Goal: Task Accomplishment & Management: Use online tool/utility

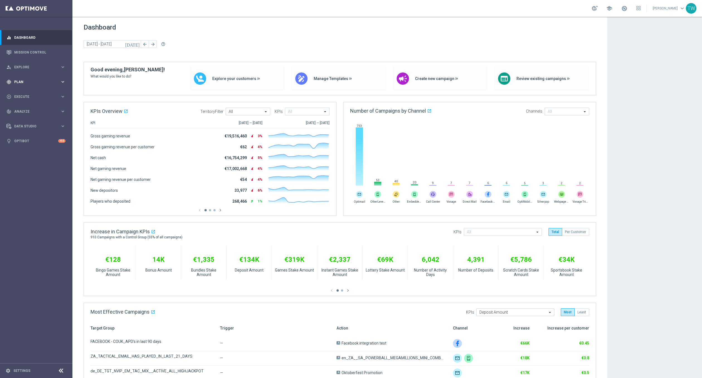
click at [36, 84] on div "gps_fixed Plan" at bounding box center [33, 81] width 54 height 5
click at [38, 94] on link "Target Groups" at bounding box center [35, 93] width 43 height 4
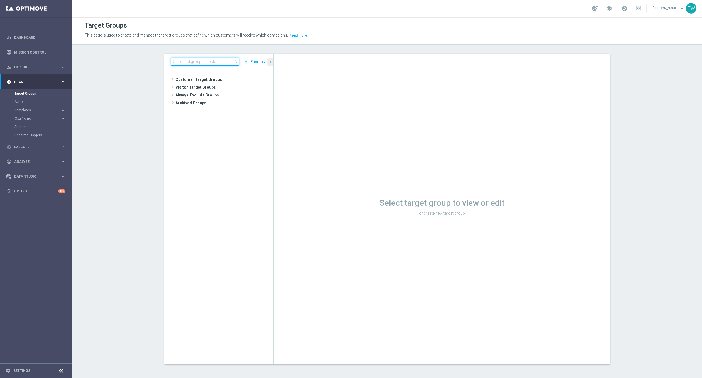
click at [204, 63] on input at bounding box center [205, 62] width 68 height 8
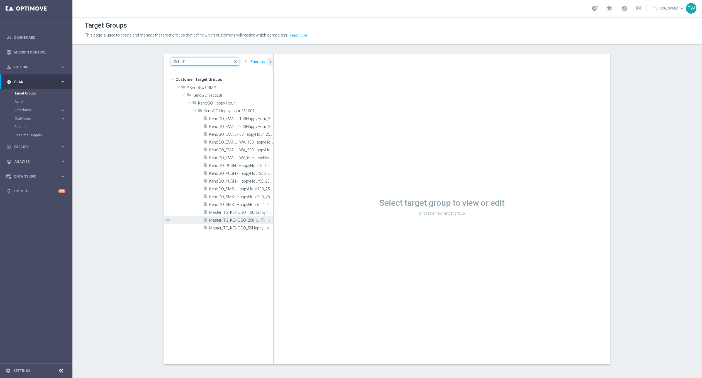
type input "251001"
click at [241, 222] on span "Master_TG_KENOGO_200HappyHour_251001" at bounding box center [234, 220] width 51 height 5
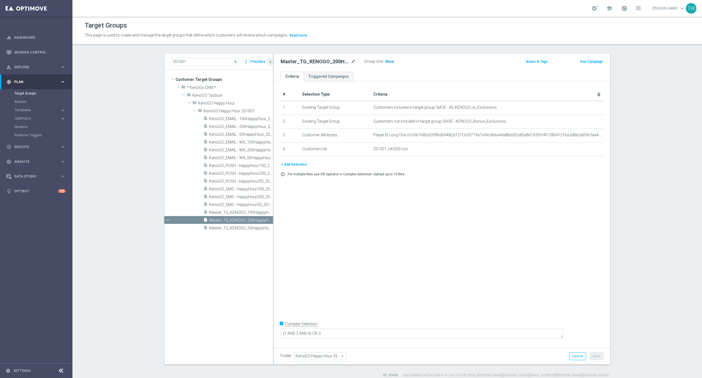
click at [390, 62] on span "Show" at bounding box center [389, 62] width 9 height 4
click at [390, 62] on span "456" at bounding box center [388, 62] width 7 height 5
click at [242, 211] on span "Master_TG_KENOGO_100HappyHour_251001" at bounding box center [234, 212] width 51 height 5
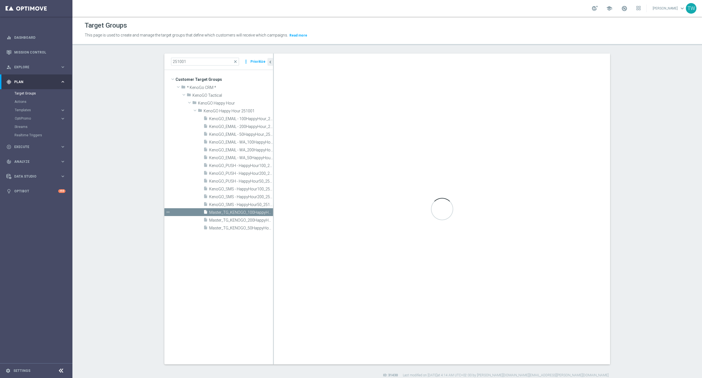
checkbox input "false"
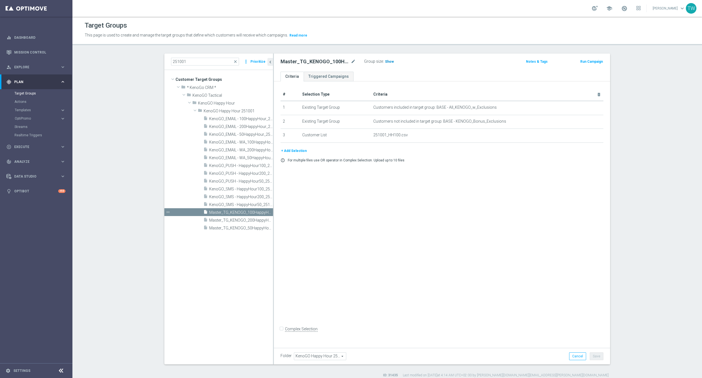
click at [385, 63] on span "Show" at bounding box center [389, 62] width 9 height 4
click at [385, 60] on span "2,153" at bounding box center [390, 62] width 10 height 5
click at [245, 228] on span "Master_TG_KENOGO_50HappyHour_251001" at bounding box center [241, 228] width 64 height 5
click at [388, 62] on span "Show" at bounding box center [389, 62] width 9 height 4
click at [385, 60] on span "13,281" at bounding box center [391, 62] width 12 height 5
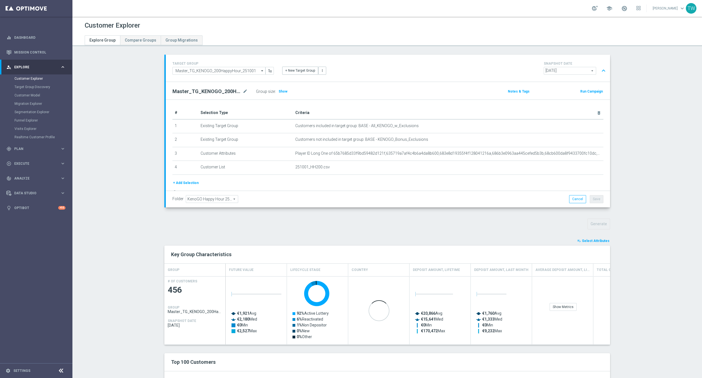
scroll to position [20, 0]
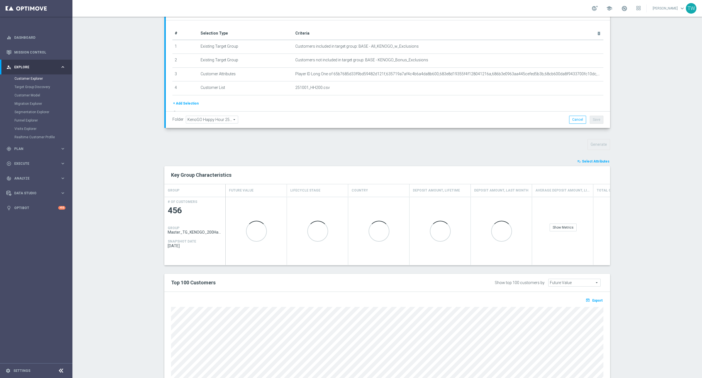
scroll to position [111, 0]
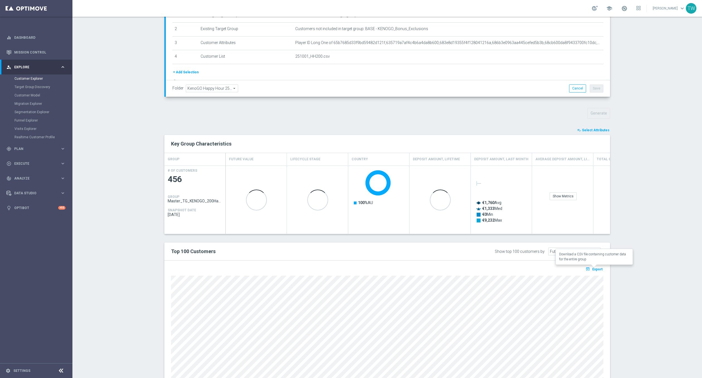
click at [603, 265] on button "open_in_browser Export" at bounding box center [593, 268] width 19 height 7
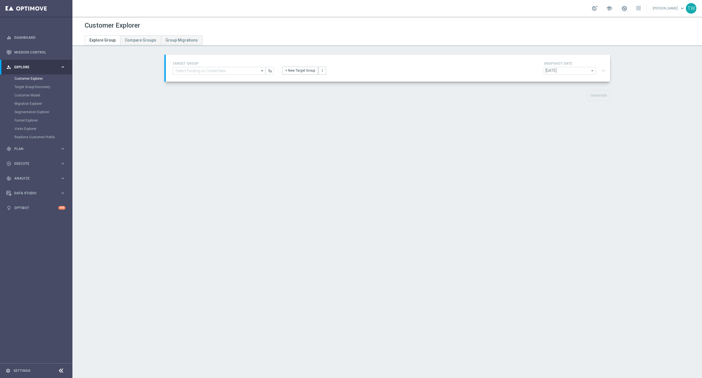
type input "Master_TG_KENOGO_100HappyHour_251001"
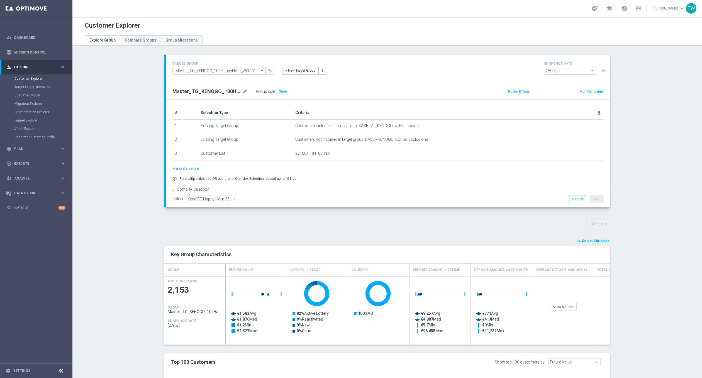
scroll to position [85, 0]
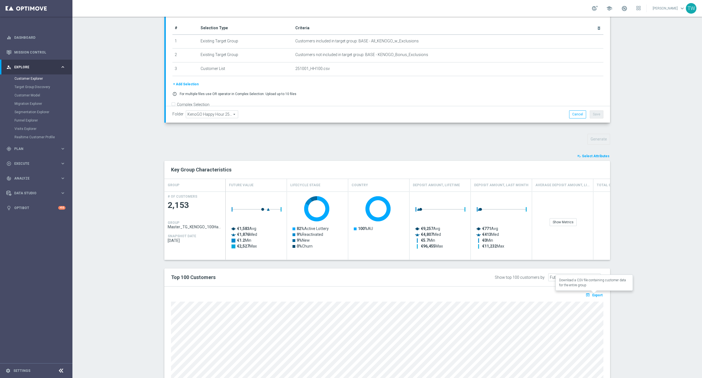
click at [467, 251] on button "open_in_browser Export" at bounding box center [593, 294] width 19 height 7
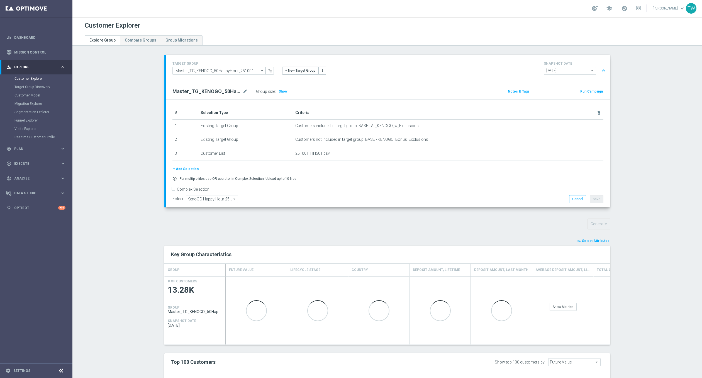
scroll to position [94, 0]
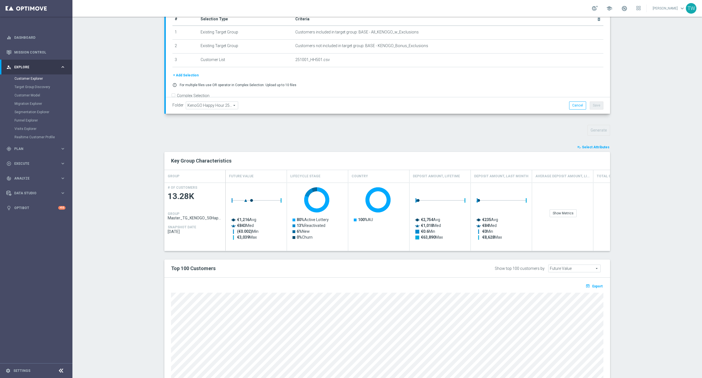
click at [596, 286] on span "Export" at bounding box center [597, 286] width 10 height 4
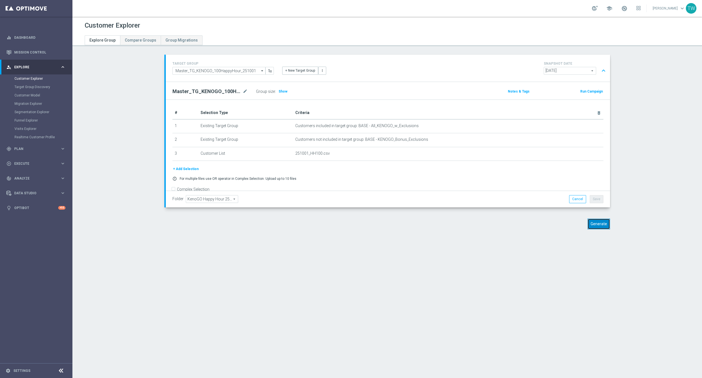
click at [602, 224] on button "Generate" at bounding box center [598, 223] width 23 height 11
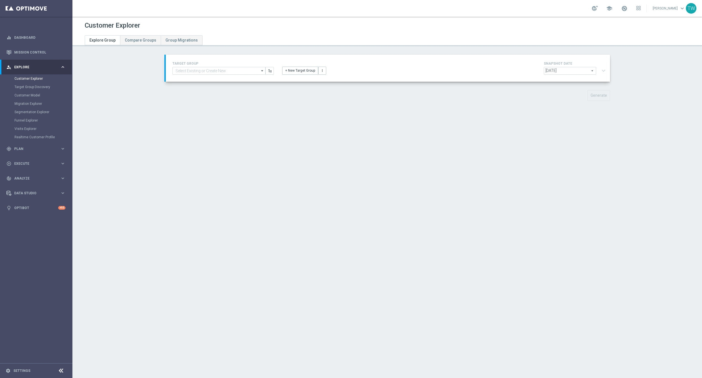
type input "Master_TG_KENOGO_50HappyHour_251001"
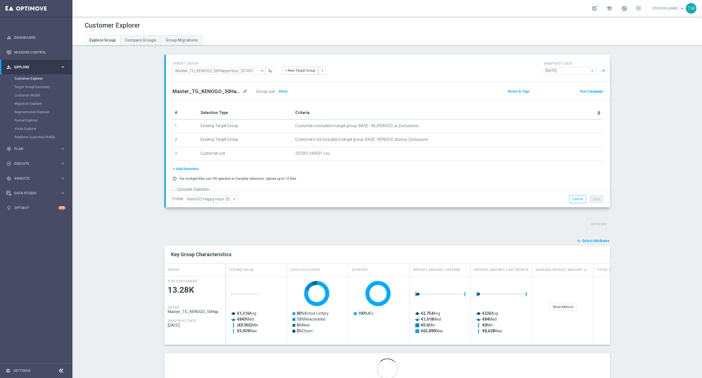
scroll to position [20, 0]
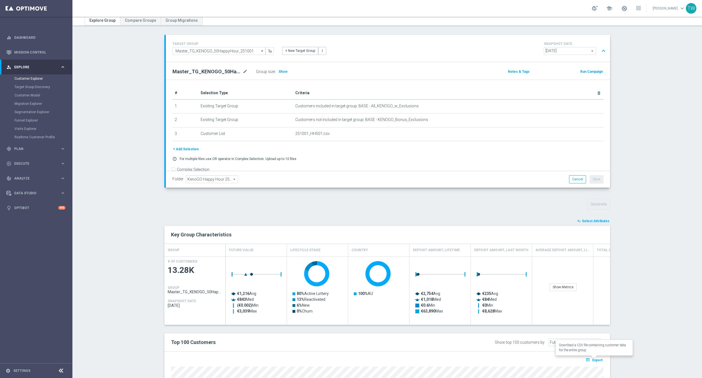
click at [598, 356] on button "open_in_browser Export" at bounding box center [593, 359] width 19 height 7
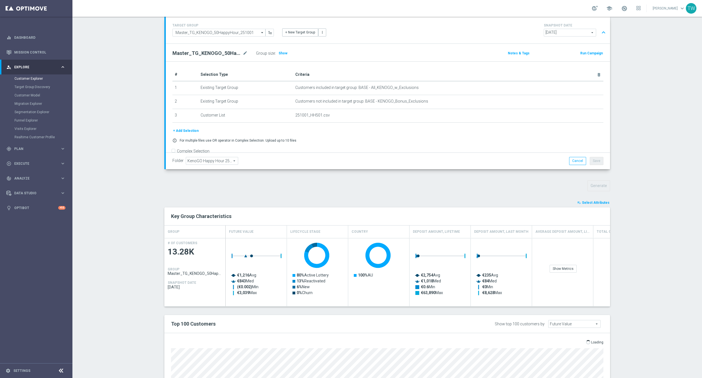
scroll to position [36, 0]
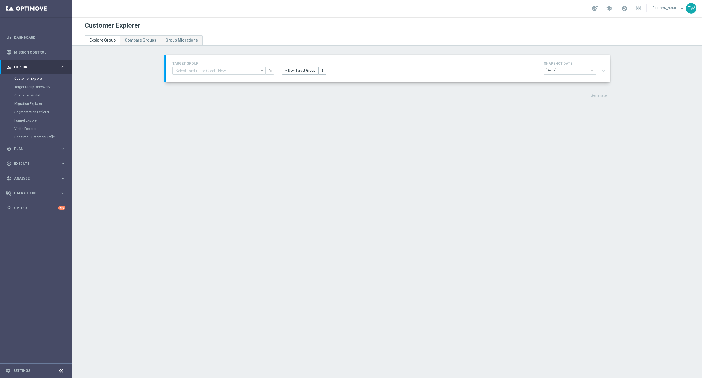
type input "Master_TG_KENOGO_100HappyHour_251001"
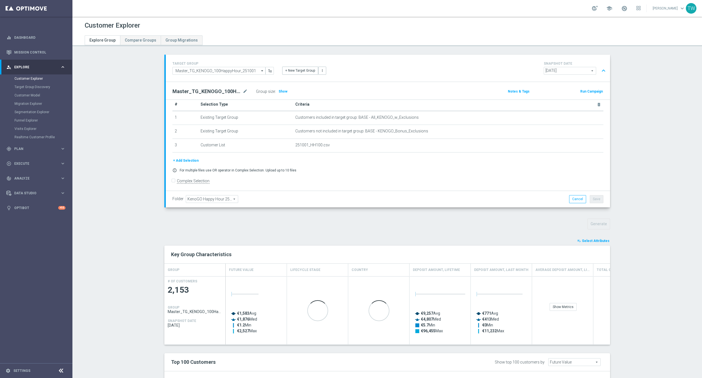
scroll to position [101, 0]
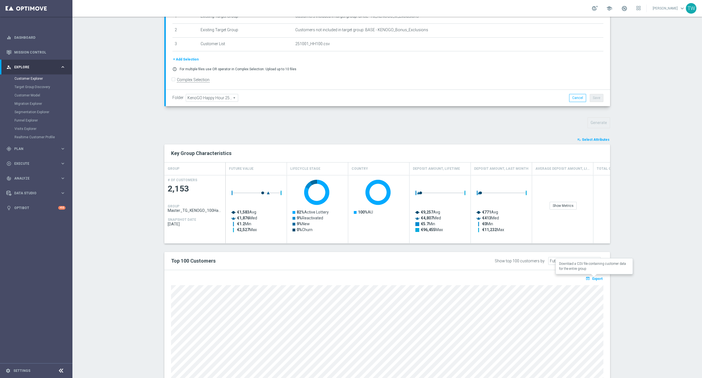
click at [598, 276] on span "Export" at bounding box center [597, 278] width 10 height 4
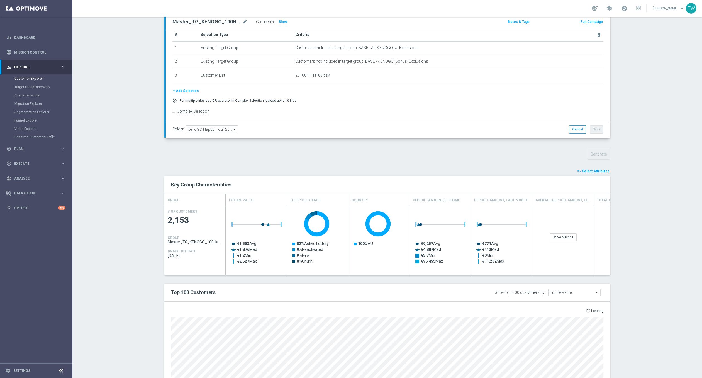
scroll to position [65, 0]
